Goal: Browse casually: Explore the website without a specific task or goal

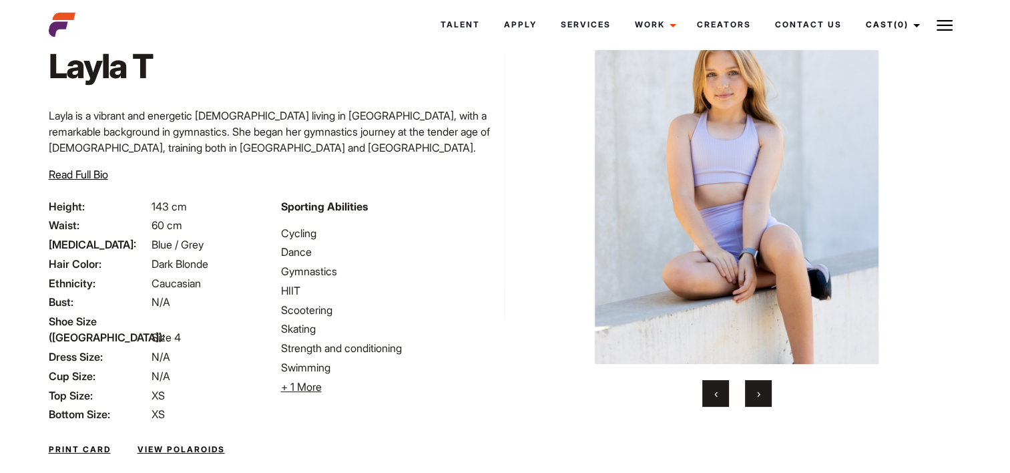
scroll to position [80, 0]
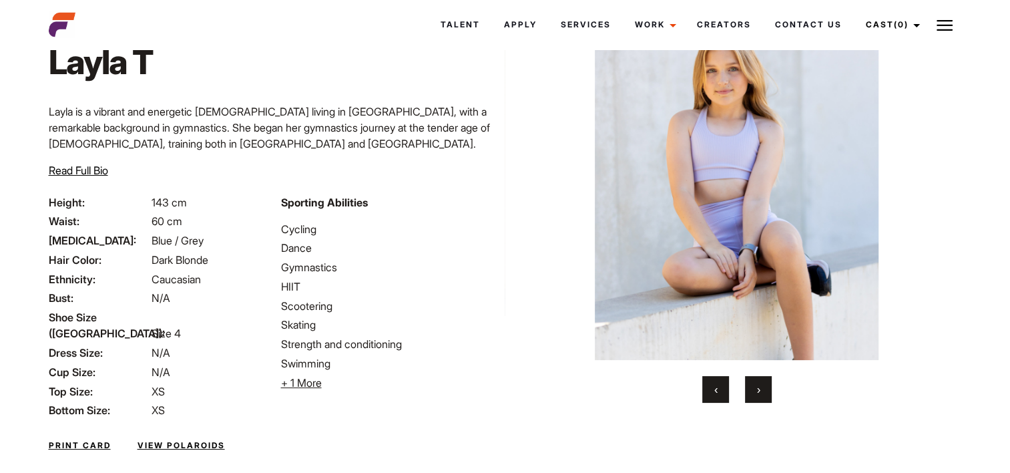
click at [754, 391] on button "›" at bounding box center [758, 389] width 27 height 27
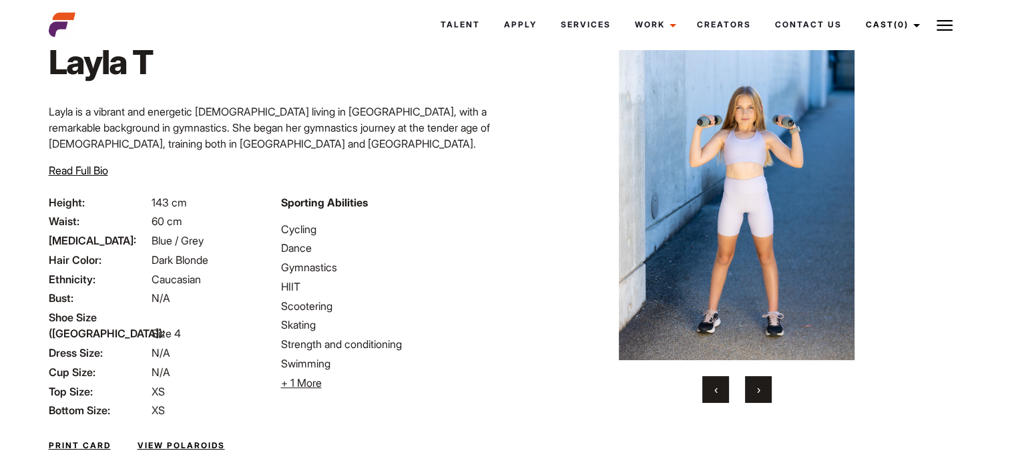
click at [753, 391] on button "›" at bounding box center [758, 389] width 27 height 27
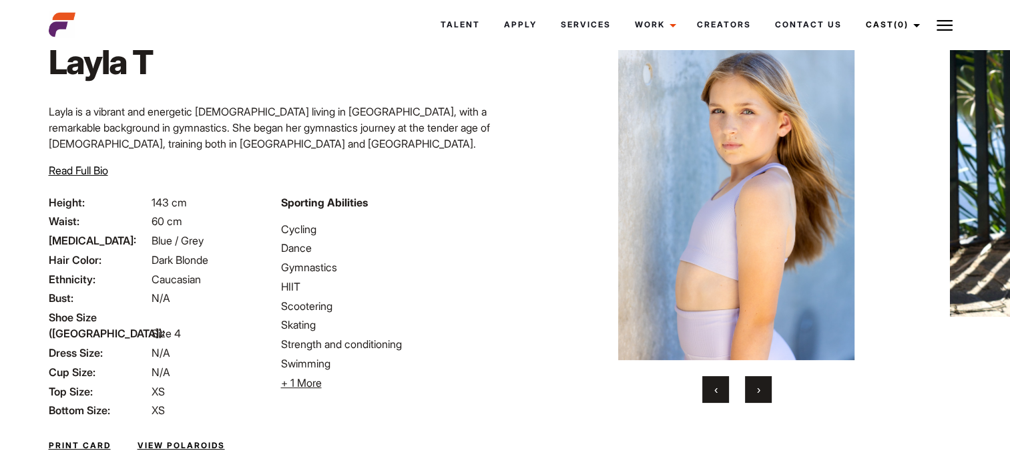
click at [753, 391] on button "›" at bounding box center [758, 389] width 27 height 27
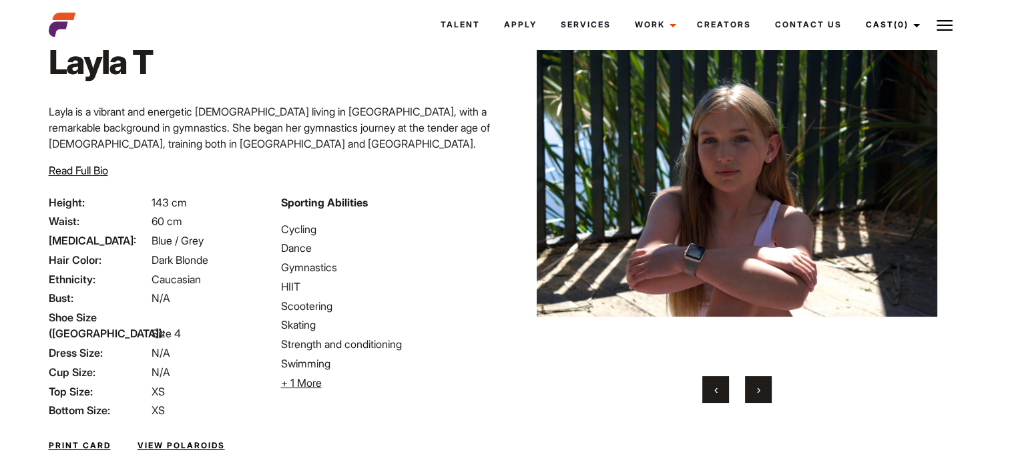
click at [753, 391] on button "›" at bounding box center [758, 389] width 27 height 27
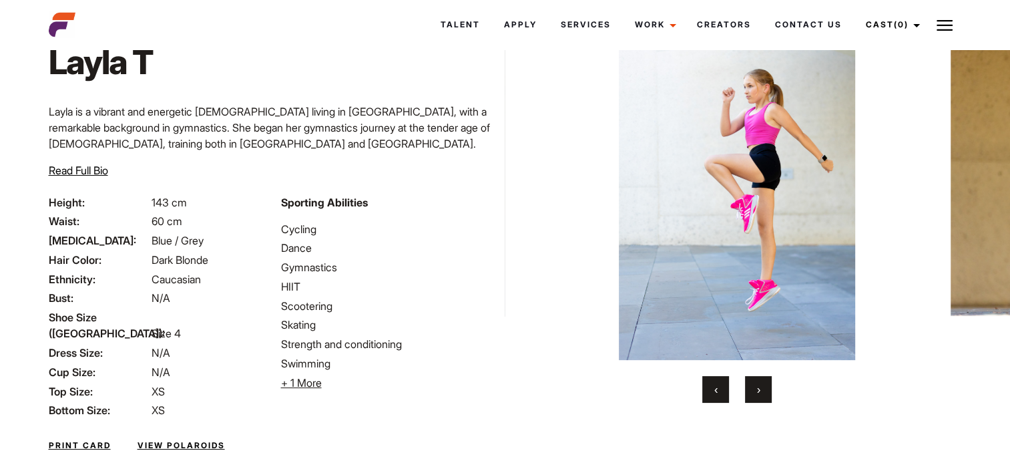
click at [753, 391] on button "›" at bounding box center [758, 389] width 27 height 27
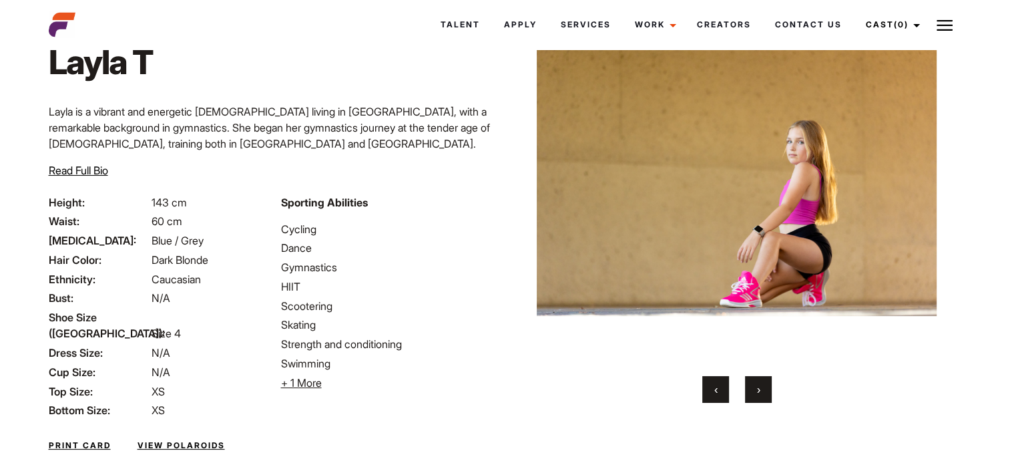
click at [753, 391] on button "›" at bounding box center [758, 389] width 27 height 27
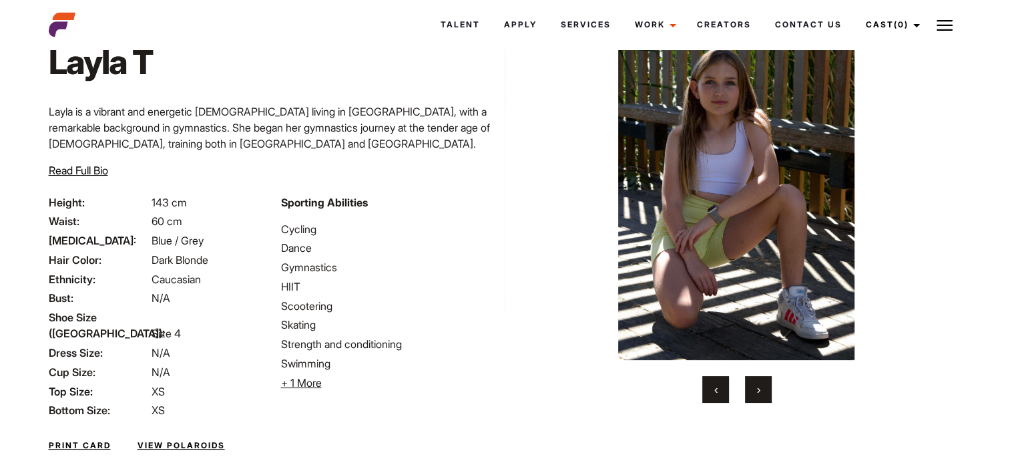
click at [753, 391] on button "›" at bounding box center [758, 389] width 27 height 27
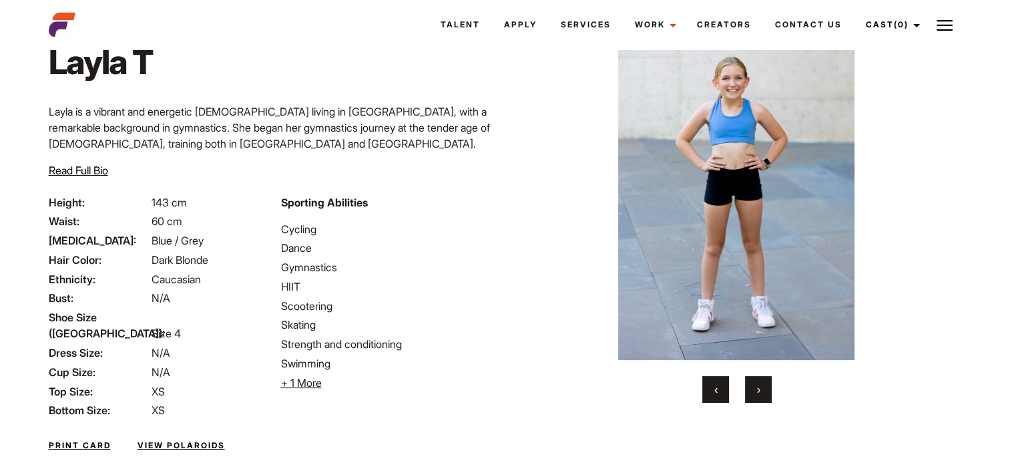
click at [753, 391] on button "›" at bounding box center [758, 389] width 27 height 27
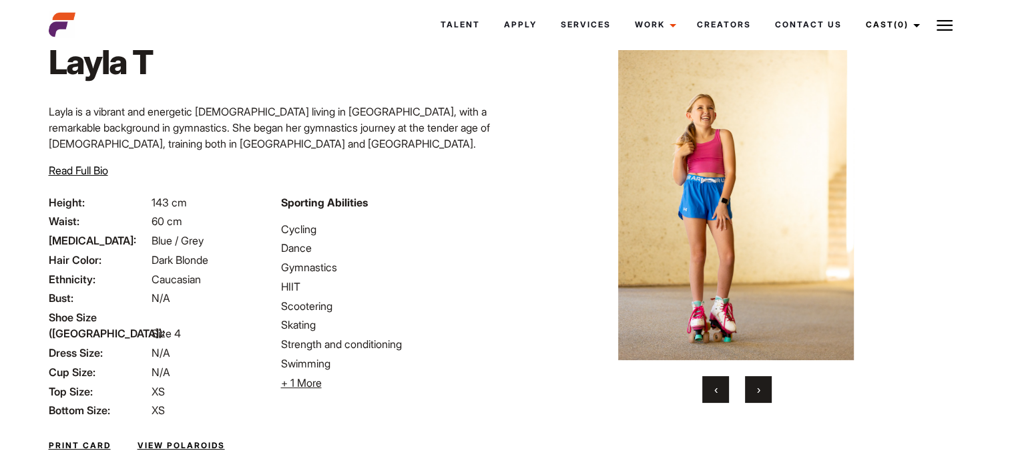
click at [753, 391] on button "›" at bounding box center [758, 389] width 27 height 27
